Goal: Navigation & Orientation: Find specific page/section

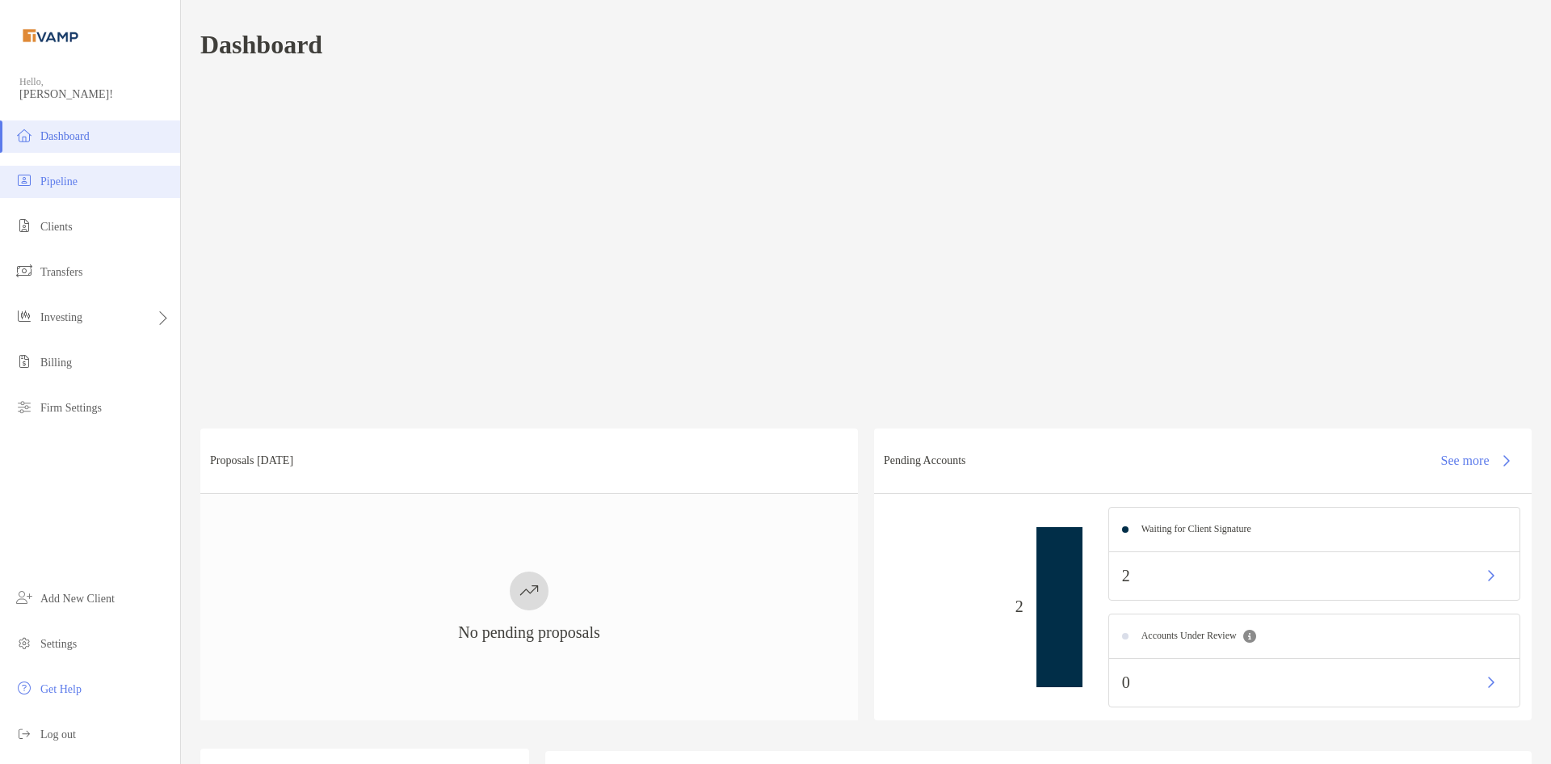
click at [92, 182] on li "Pipeline" at bounding box center [90, 182] width 180 height 32
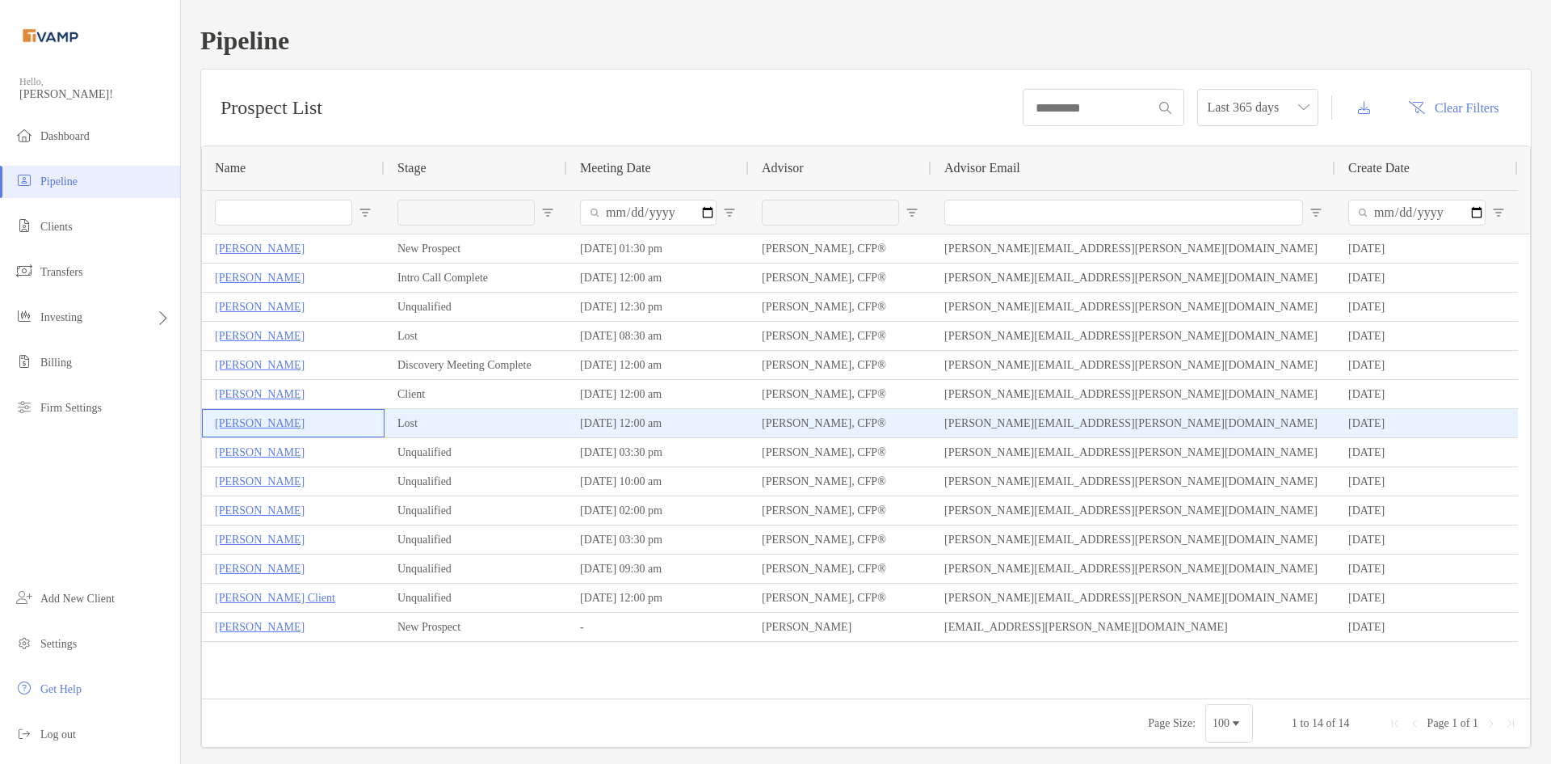
click at [261, 421] on p "[PERSON_NAME]" at bounding box center [260, 423] width 90 height 20
click at [225, 421] on p "[PERSON_NAME]" at bounding box center [260, 423] width 91 height 20
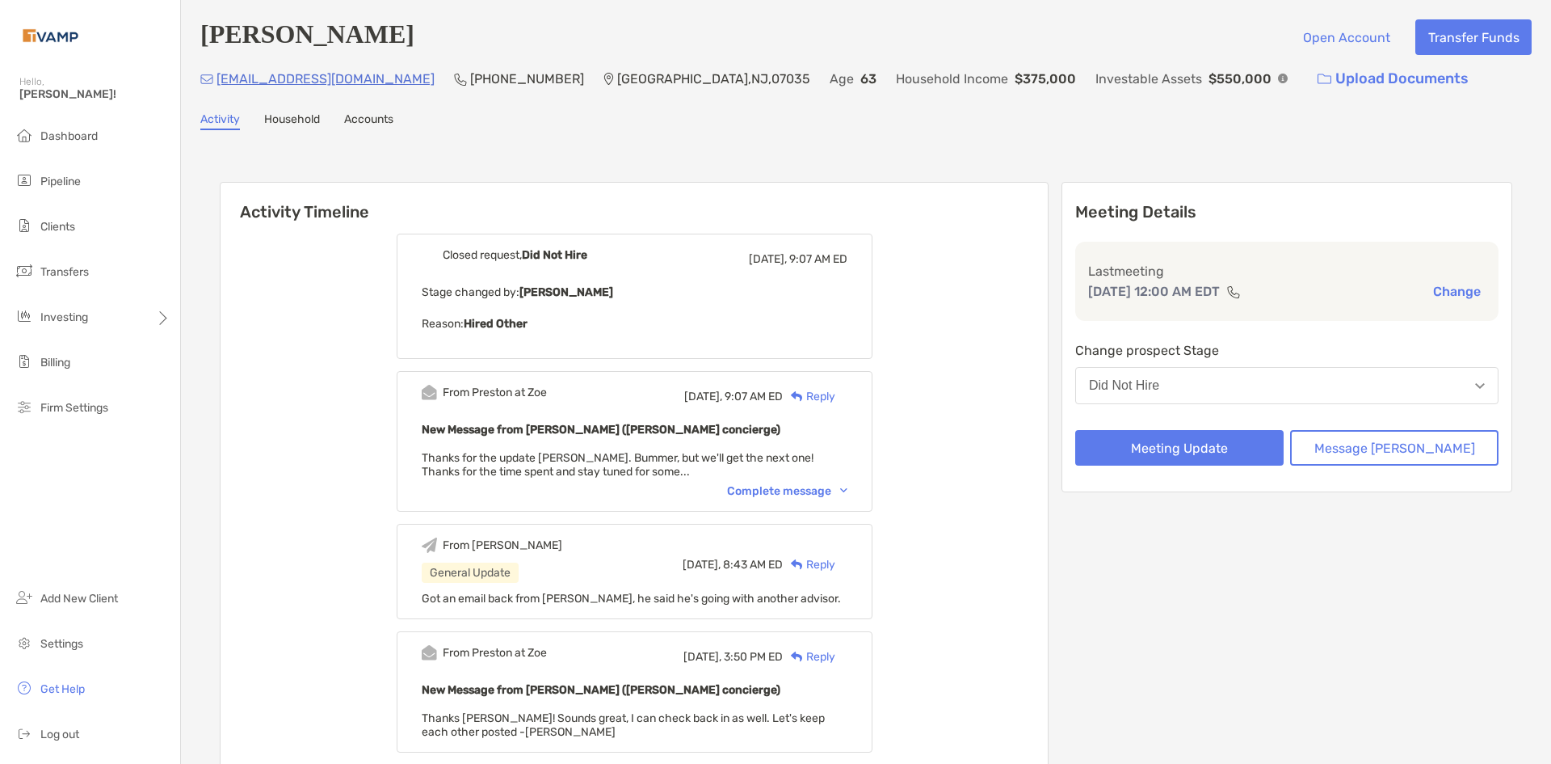
click at [848, 491] on img at bounding box center [843, 490] width 7 height 5
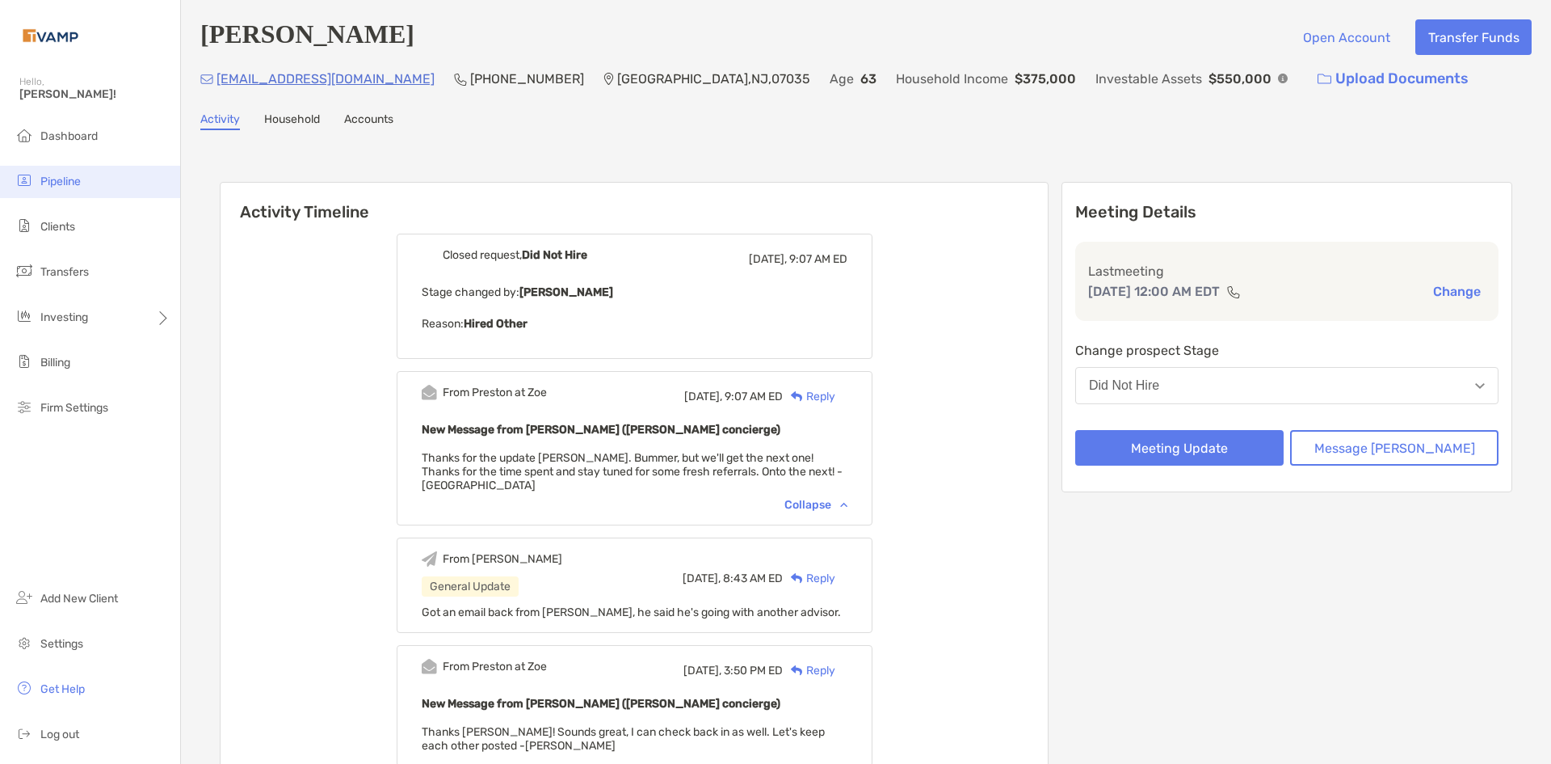
click at [61, 179] on span "Pipeline" at bounding box center [60, 182] width 40 height 14
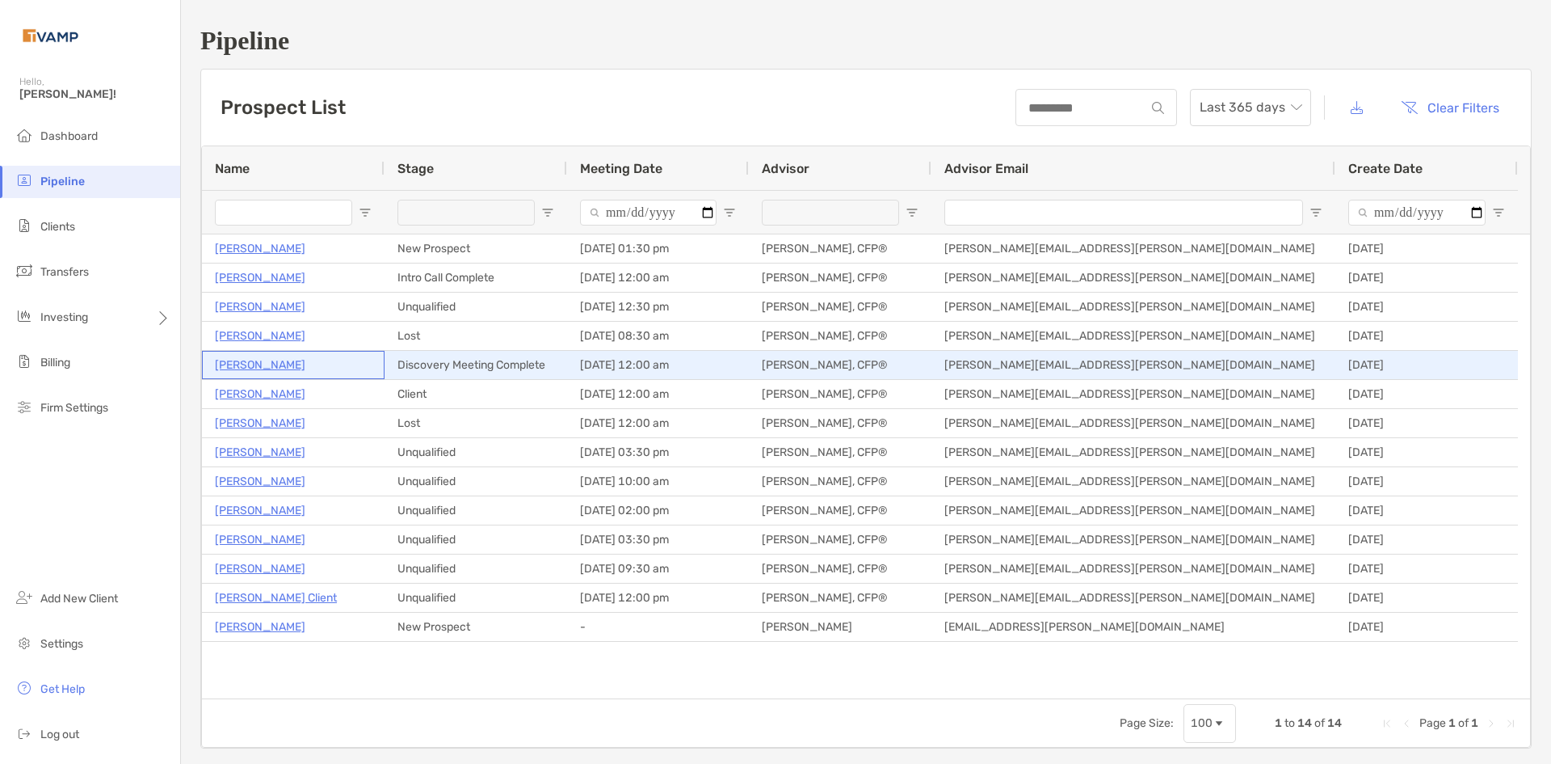
click at [246, 368] on p "Ria Voss" at bounding box center [260, 365] width 91 height 20
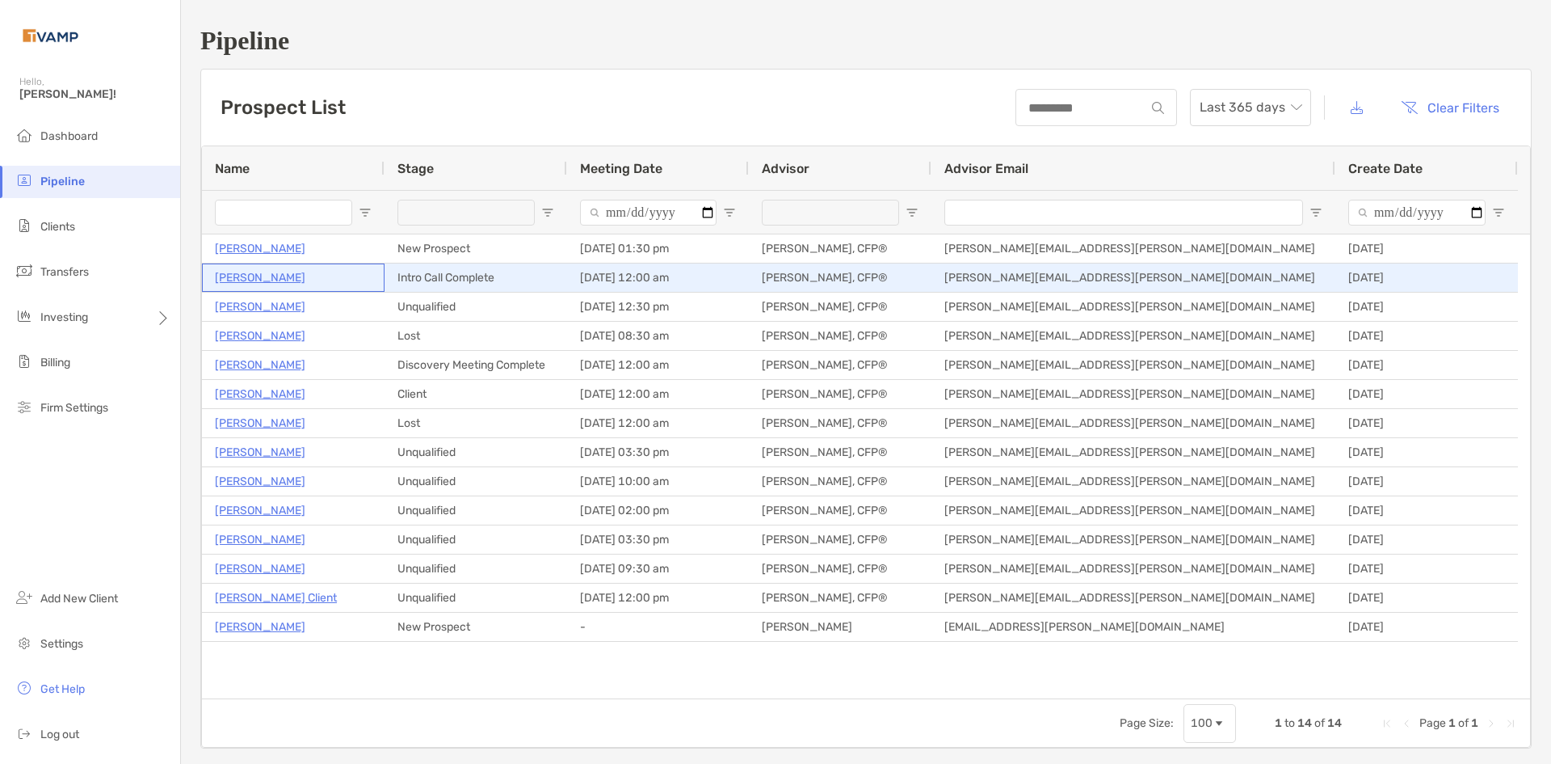
click at [273, 280] on p "[PERSON_NAME]" at bounding box center [260, 277] width 91 height 20
